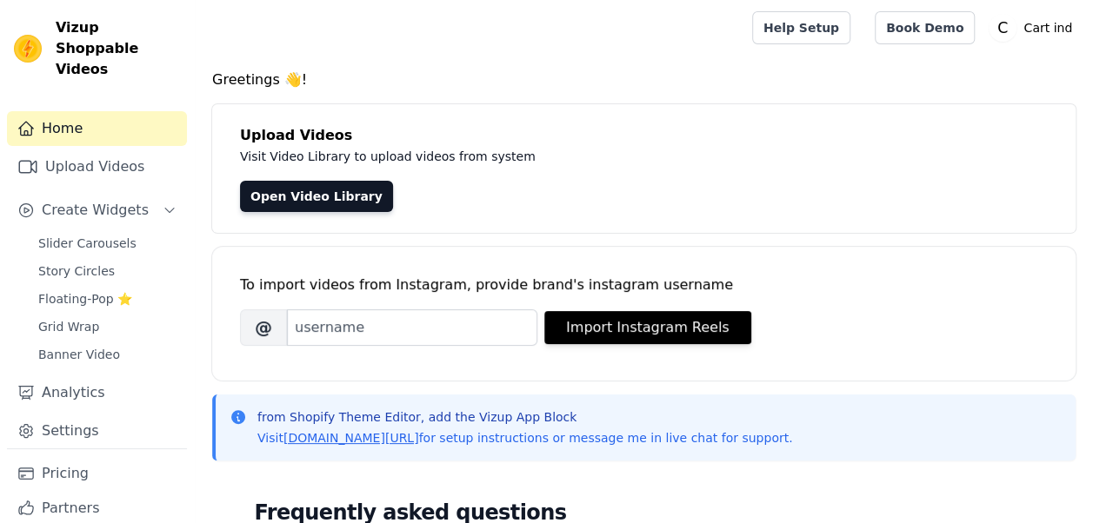
click at [732, 83] on h4 "Greetings 👋!" at bounding box center [643, 80] width 863 height 21
click at [90, 200] on span "Create Widgets" at bounding box center [95, 210] width 107 height 21
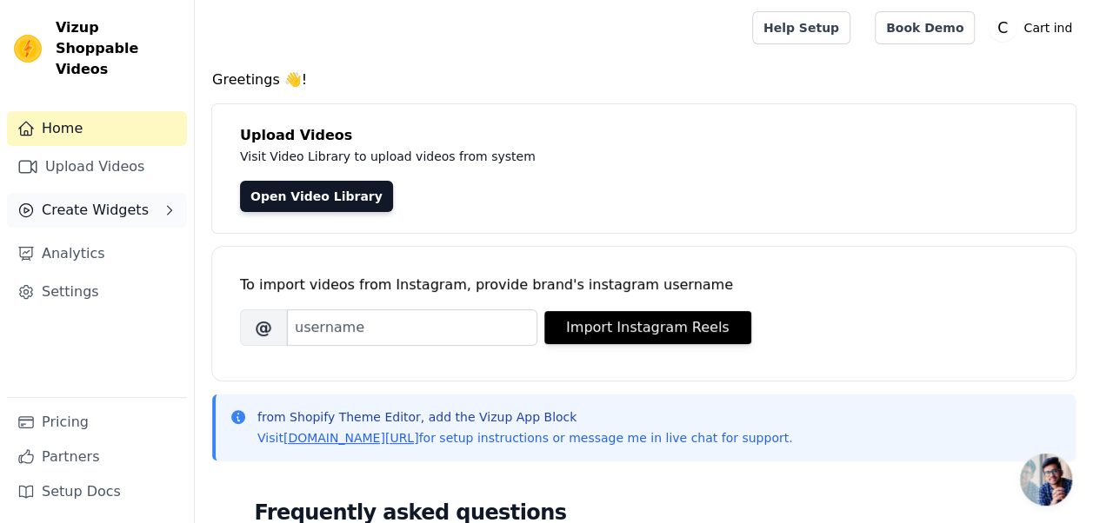
click at [136, 196] on button "Create Widgets" at bounding box center [97, 210] width 180 height 35
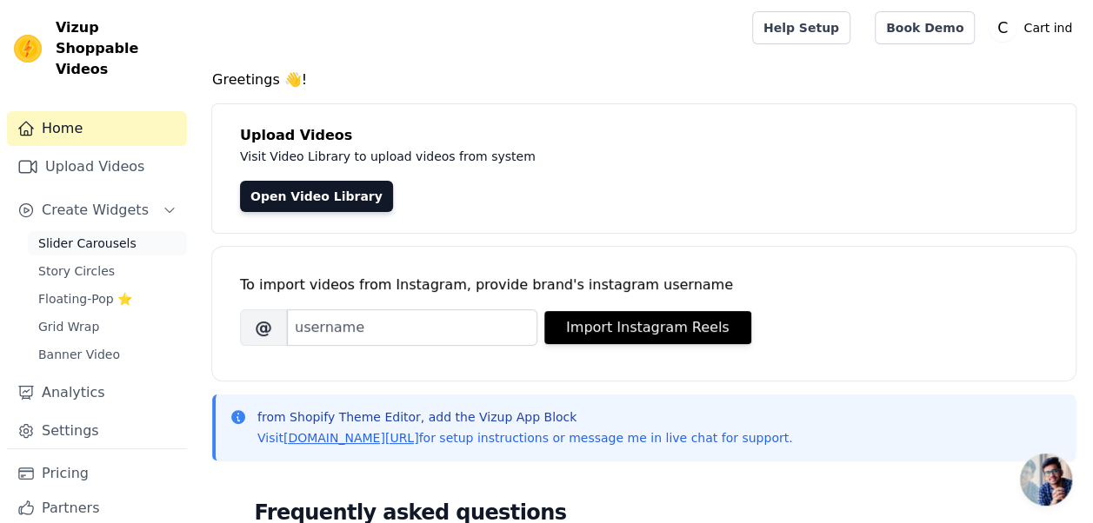
click at [93, 235] on span "Slider Carousels" at bounding box center [87, 243] width 98 height 17
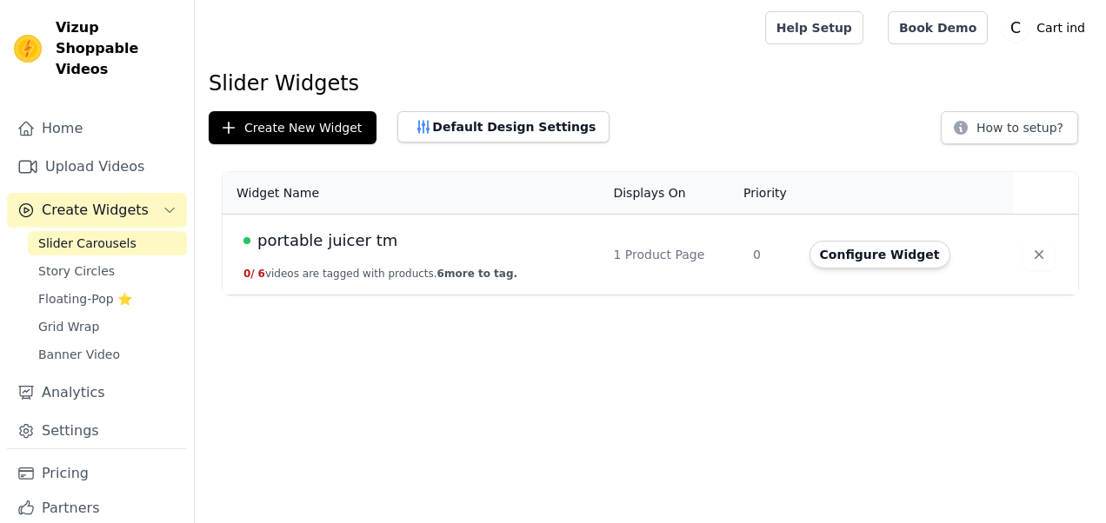
click at [518, 233] on div "portable juicer tm" at bounding box center [417, 241] width 349 height 24
click at [896, 251] on button "Configure Widget" at bounding box center [879, 255] width 141 height 28
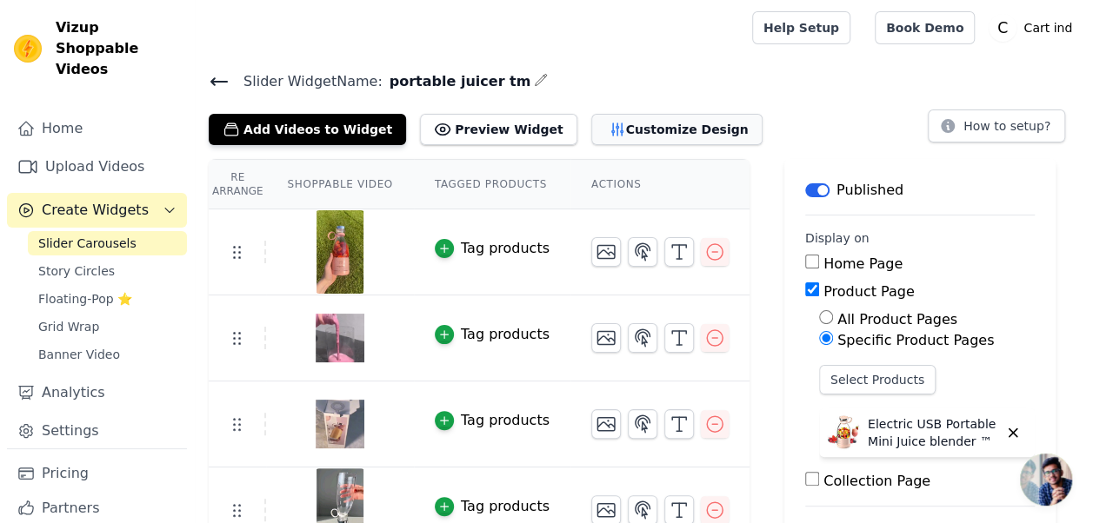
click at [591, 120] on button "Customize Design" at bounding box center [676, 129] width 171 height 31
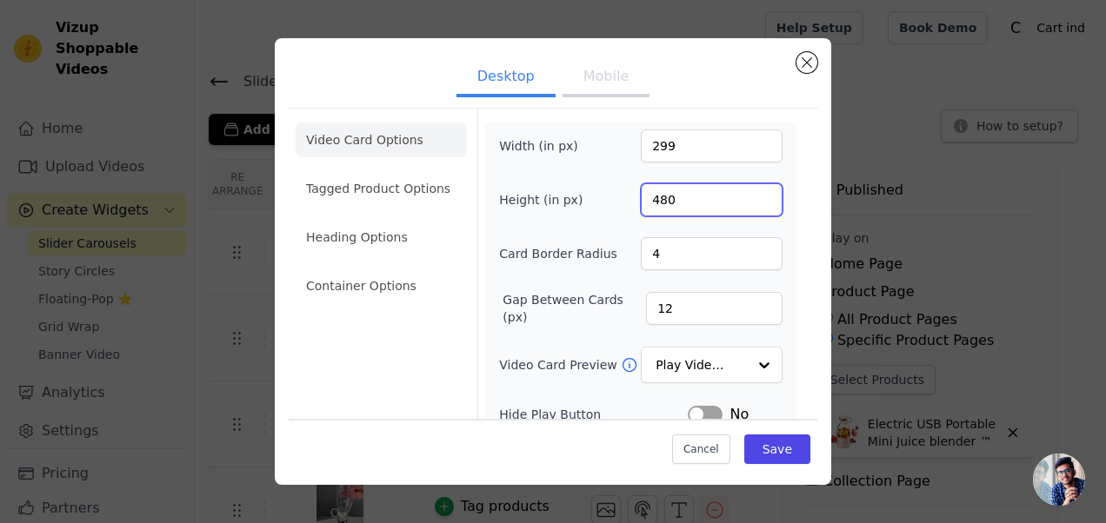
click at [662, 196] on input "480" at bounding box center [712, 199] width 142 height 33
type input "340"
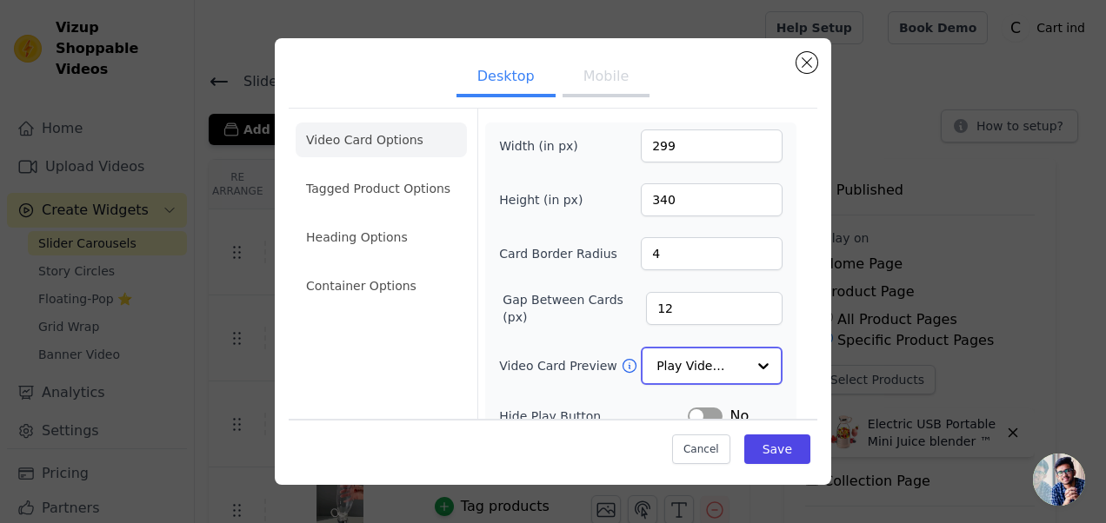
click at [710, 381] on input "Video Card Preview" at bounding box center [701, 366] width 90 height 35
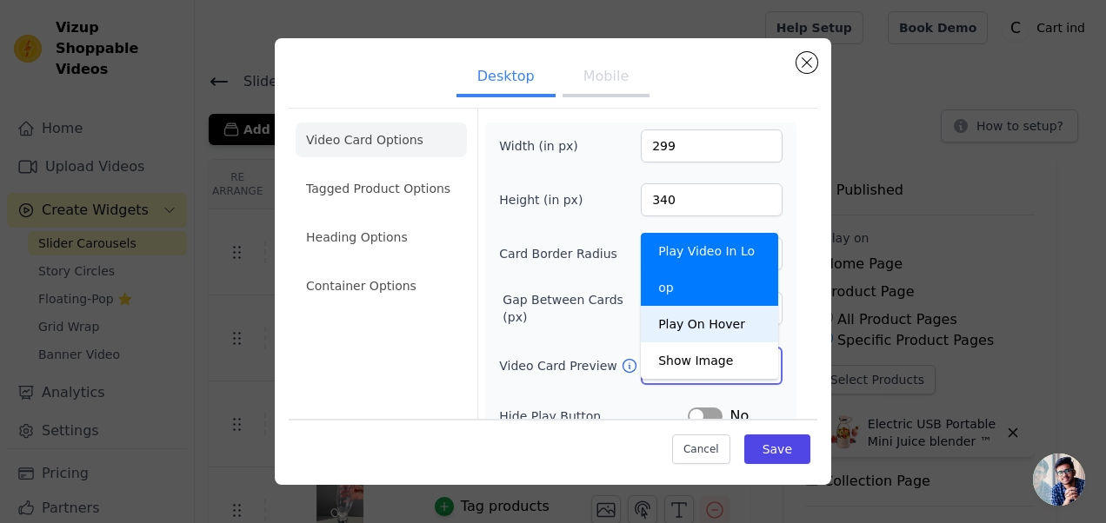
click at [709, 306] on div "Play On Hover" at bounding box center [709, 324] width 137 height 37
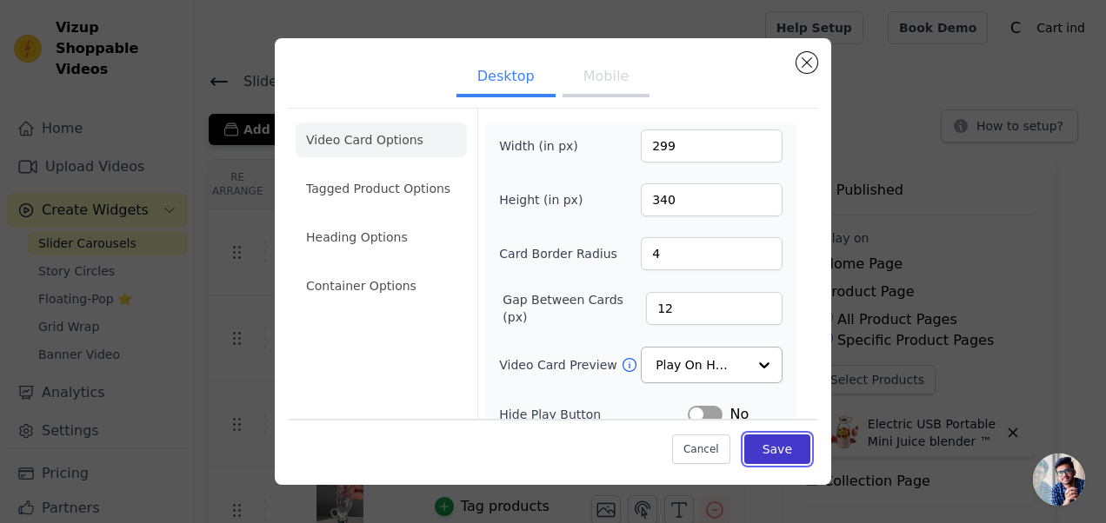
click at [766, 445] on button "Save" at bounding box center [777, 450] width 66 height 30
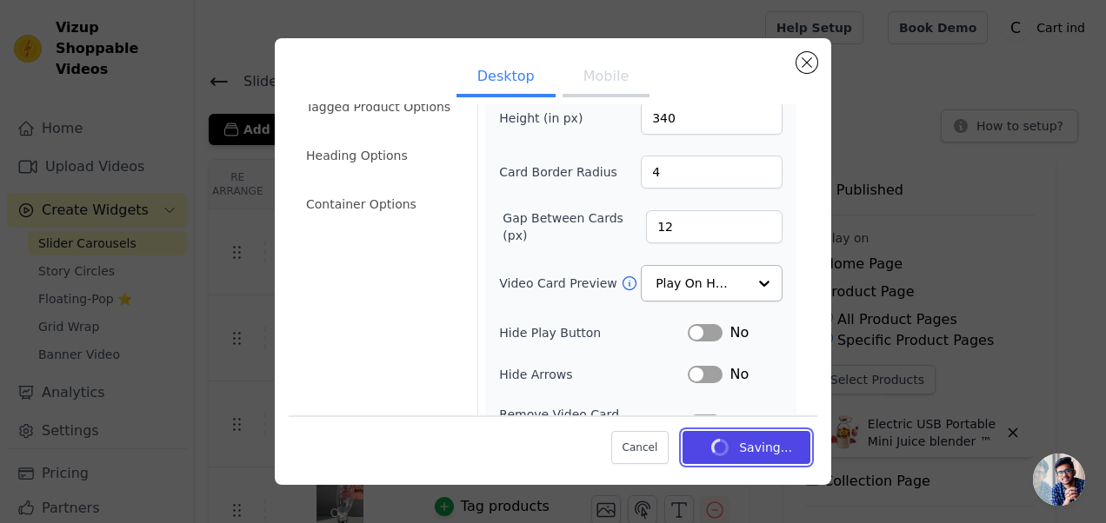
scroll to position [90, 0]
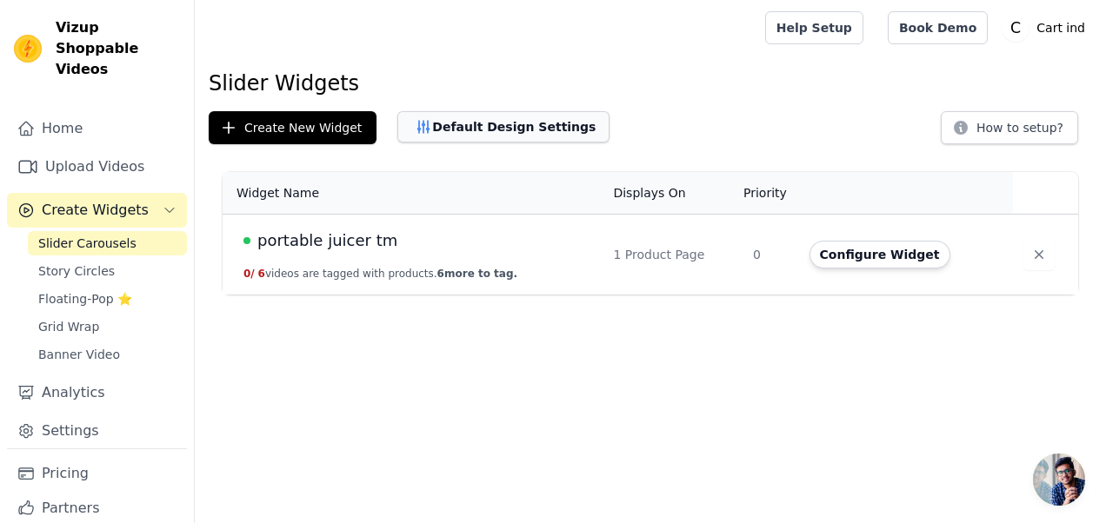
click at [446, 125] on button "Default Design Settings" at bounding box center [503, 126] width 212 height 31
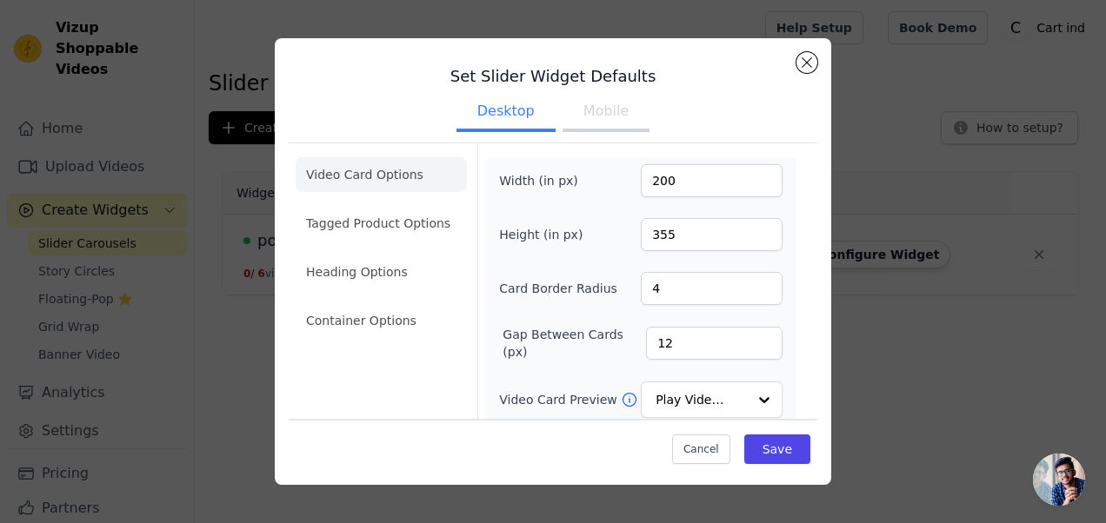
click at [602, 123] on button "Mobile" at bounding box center [605, 113] width 87 height 38
click at [808, 57] on button "Close modal" at bounding box center [806, 62] width 21 height 21
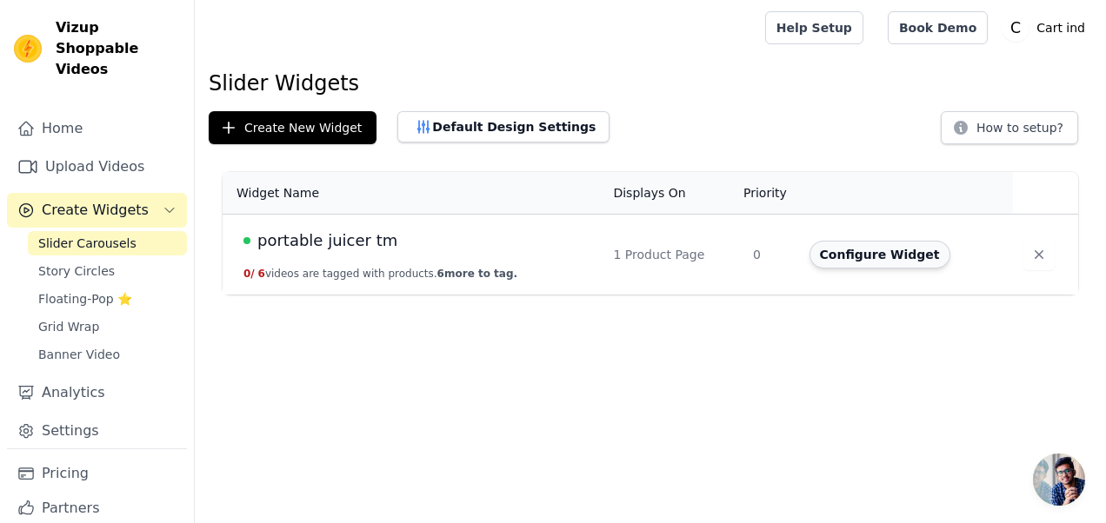
click at [848, 259] on button "Configure Widget" at bounding box center [879, 255] width 141 height 28
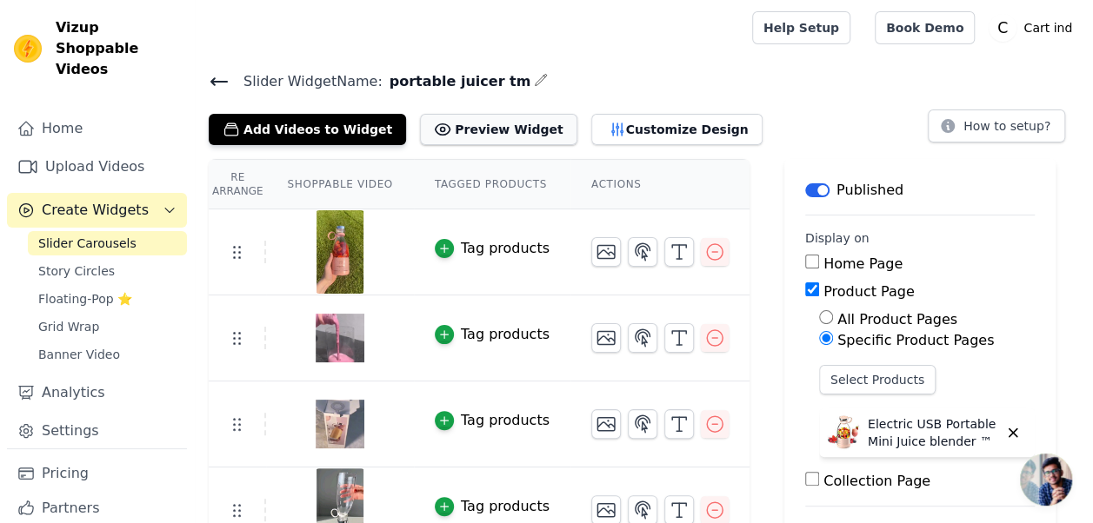
click at [484, 133] on button "Preview Widget" at bounding box center [498, 129] width 156 height 31
